Goal: Communication & Community: Ask a question

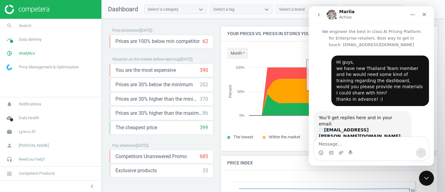
scroll to position [207, 0]
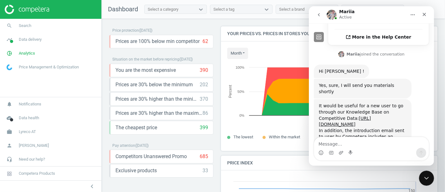
click at [355, 139] on textarea "Message…" at bounding box center [371, 142] width 115 height 11
type textarea "thanks a lot!"
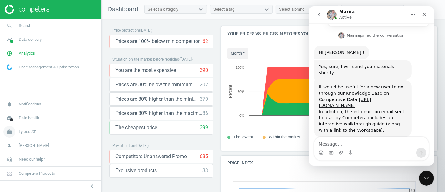
click at [25, 132] on span "Lyreco AT" at bounding box center [27, 132] width 17 height 6
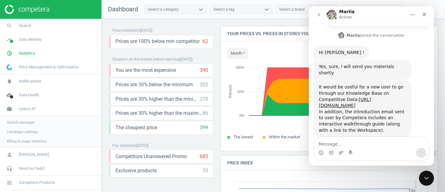
click at [28, 123] on span "Switch campaign" at bounding box center [21, 122] width 28 height 5
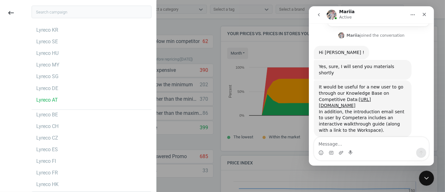
scroll to position [16, 0]
click at [55, 101] on div "Lyreco DE" at bounding box center [47, 100] width 22 height 7
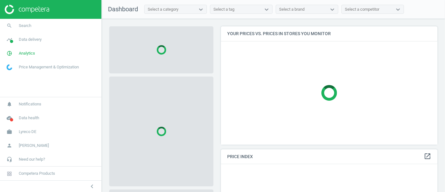
scroll to position [128, 222]
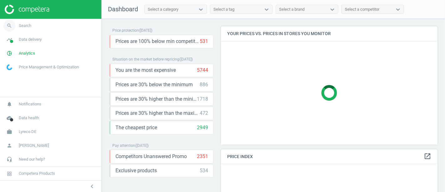
click at [29, 28] on span "Search" at bounding box center [25, 26] width 13 height 6
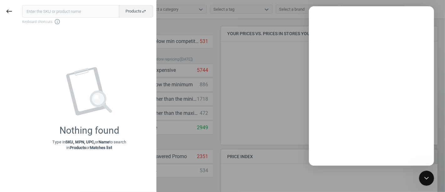
scroll to position [0, 0]
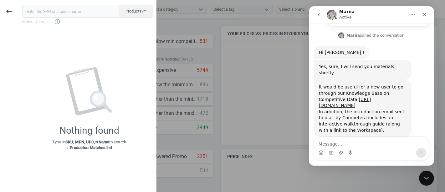
type textarea "1078562"
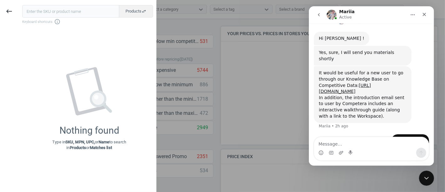
click at [411, 148] on div "1078562 [PERSON_NAME] now" at bounding box center [413, 155] width 29 height 14
click at [416, 152] on div "1078562" at bounding box center [413, 155] width 19 height 6
click at [387, 143] on textarea "Message…" at bounding box center [371, 142] width 115 height 11
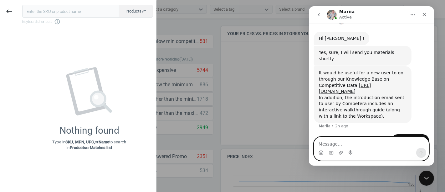
type textarea "<"
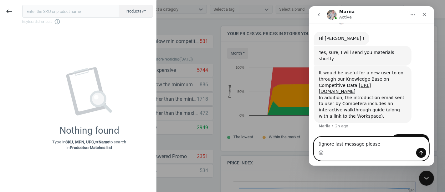
type textarea "(ignore last message please)"
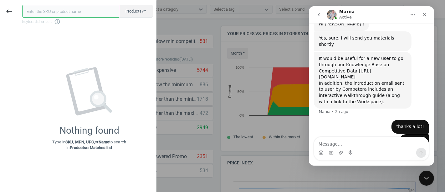
click at [59, 15] on input "text" at bounding box center [70, 11] width 97 height 13
type input "1078562"
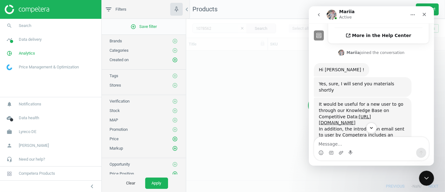
scroll to position [219, 0]
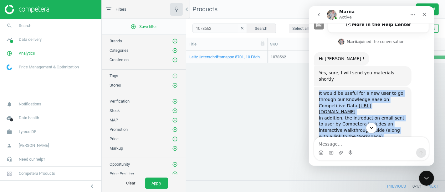
drag, startPoint x: 347, startPoint y: 104, endPoint x: 317, endPoint y: 55, distance: 57.8
click at [317, 86] on div "It would be useful for a new user to go through our Knowledge Base on Competiti…" at bounding box center [363, 114] width 98 height 57
copy div "It would be useful for a new user to go through our Knowledge Base on Competiti…"
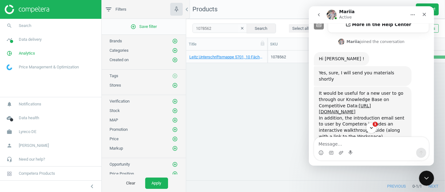
click at [377, 126] on div "1" at bounding box center [371, 127] width 125 height 11
click at [375, 126] on span "1" at bounding box center [376, 124] width 6 height 6
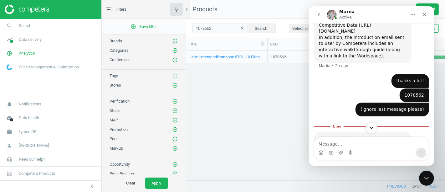
scroll to position [301, 0]
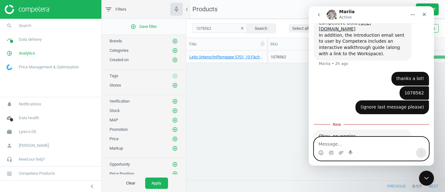
click at [346, 141] on textarea "Message…" at bounding box center [371, 142] width 115 height 11
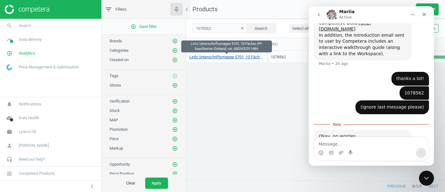
click at [247, 58] on link "Leitz Unterschriftsmappe 5701, 10 Fächer, PP-kaschierter Einband, rot, 40024323…" at bounding box center [226, 57] width 75 height 6
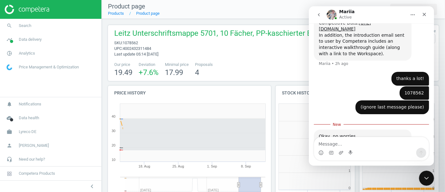
scroll to position [136, 89]
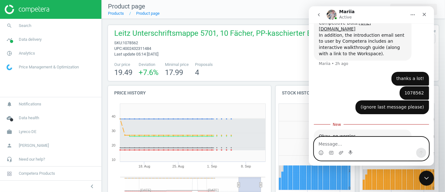
click at [341, 141] on textarea "Message…" at bounding box center [371, 142] width 115 height 11
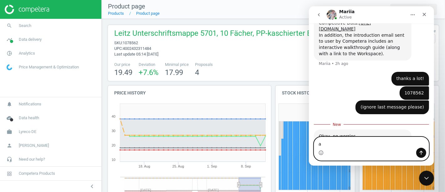
click at [341, 141] on textarea "a" at bounding box center [371, 142] width 115 height 11
type textarea "a"
type textarea "have a great day as well"
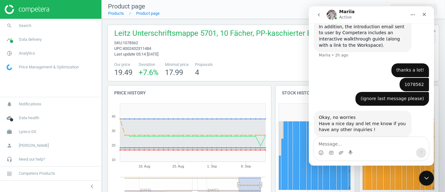
click at [225, 18] on nav "Product page Products Product page extension Product details" at bounding box center [273, 9] width 343 height 19
click at [429, 170] on div "Close Intercom Messenger" at bounding box center [425, 176] width 15 height 15
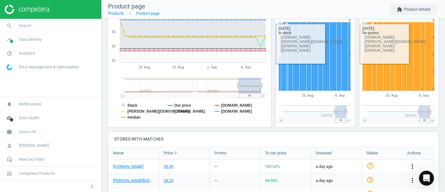
scroll to position [139, 0]
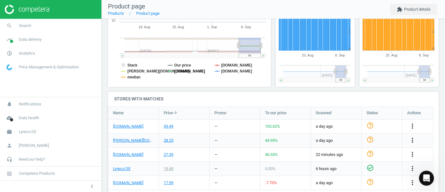
click at [184, 71] on tspan "office-discount.de" at bounding box center [189, 71] width 31 height 4
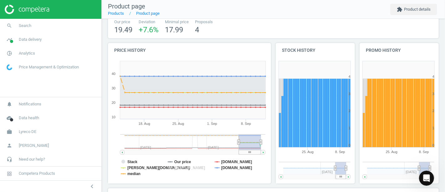
scroll to position [35, 0]
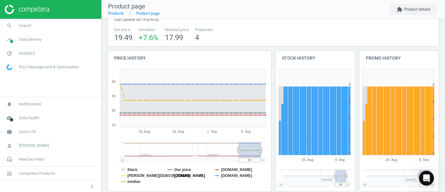
click at [184, 176] on tspan "office-discount.de" at bounding box center [189, 175] width 31 height 4
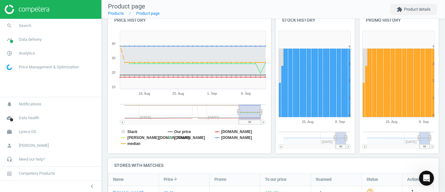
scroll to position [0, 0]
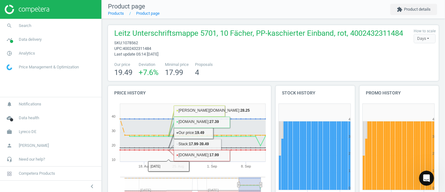
click at [133, 44] on span "1078562" at bounding box center [130, 42] width 15 height 5
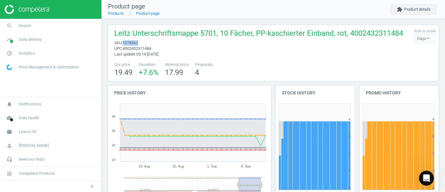
click at [133, 44] on span "1078562" at bounding box center [130, 42] width 15 height 5
copy span "1078562"
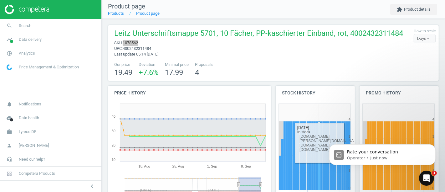
scroll to position [372, 0]
click at [424, 175] on icon "Open Intercom Messenger" at bounding box center [426, 177] width 10 height 10
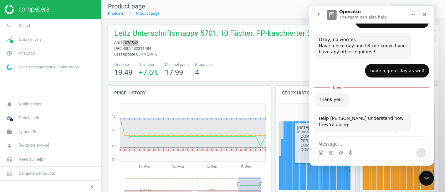
scroll to position [382, 0]
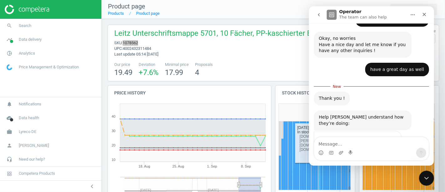
click at [364, 142] on textarea "Message…" at bounding box center [371, 142] width 115 height 11
type textarea "actually"
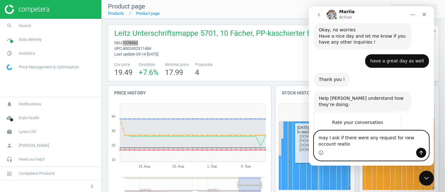
scroll to position [397, 0]
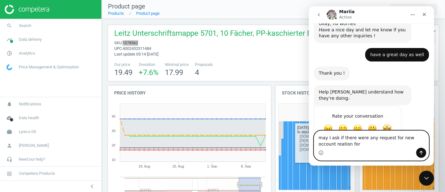
click at [319, 142] on textarea "may I ask if there were any request for new occount reation for" at bounding box center [371, 139] width 115 height 17
click at [340, 144] on textarea "may I ask if there were any request for new occount creation for" at bounding box center [371, 139] width 115 height 17
paste textarea "nattakrit.thangchitpianphon@lyreco.com"
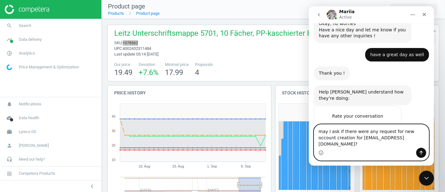
type textarea "may I ask if there were any request for new occount creation for nattakrit.than…"
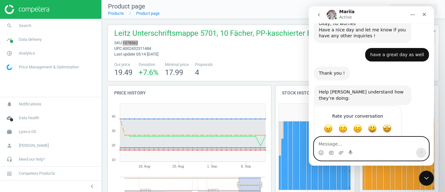
scroll to position [417, 0]
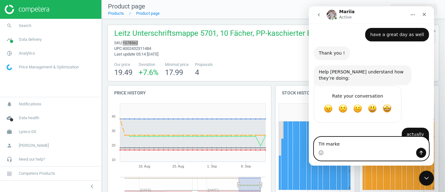
type textarea "TH market"
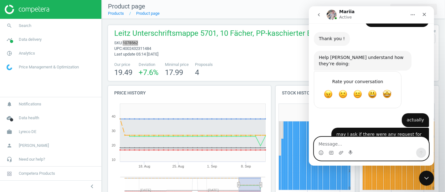
scroll to position [456, 0]
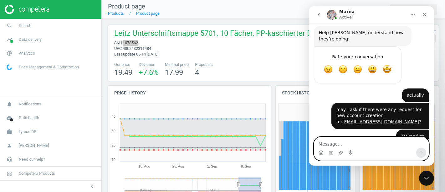
click at [349, 143] on textarea "Message…" at bounding box center [371, 142] width 115 height 11
type textarea "ohh"
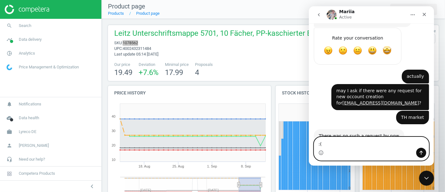
type textarea ":("
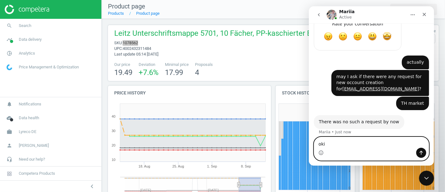
type textarea "oki"
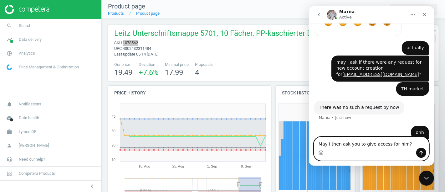
type textarea "May I then ask you to give access for him?"
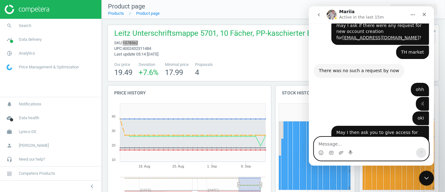
scroll to position [499, 0]
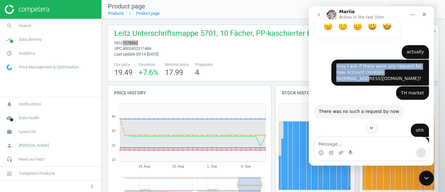
drag, startPoint x: 331, startPoint y: 39, endPoint x: 350, endPoint y: 41, distance: 18.5
click at [350, 59] on div "may I ask if there were any request for new occount creation for nattakrit.than…" at bounding box center [380, 72] width 98 height 26
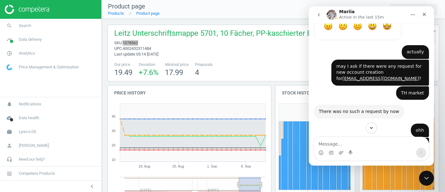
click at [349, 86] on div "TH market Dominika • 34m ago" at bounding box center [371, 95] width 115 height 19
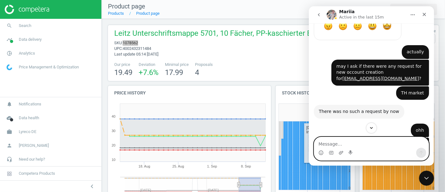
click at [362, 146] on textarea "Message…" at bounding box center [371, 142] width 115 height 11
paste textarea "Nattakrit"
type textarea "Nattakrit name"
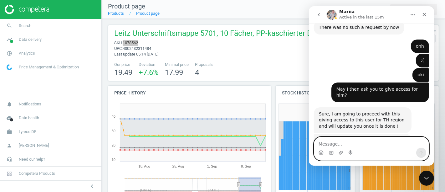
scroll to position [588, 0]
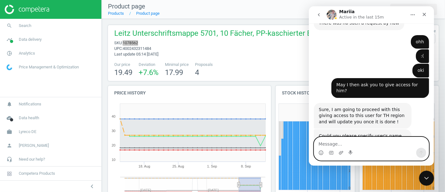
paste textarea "THANGCHITPIANPHON"
type textarea "THANGCHITPIANPHON surname"
